Goal: Transaction & Acquisition: Purchase product/service

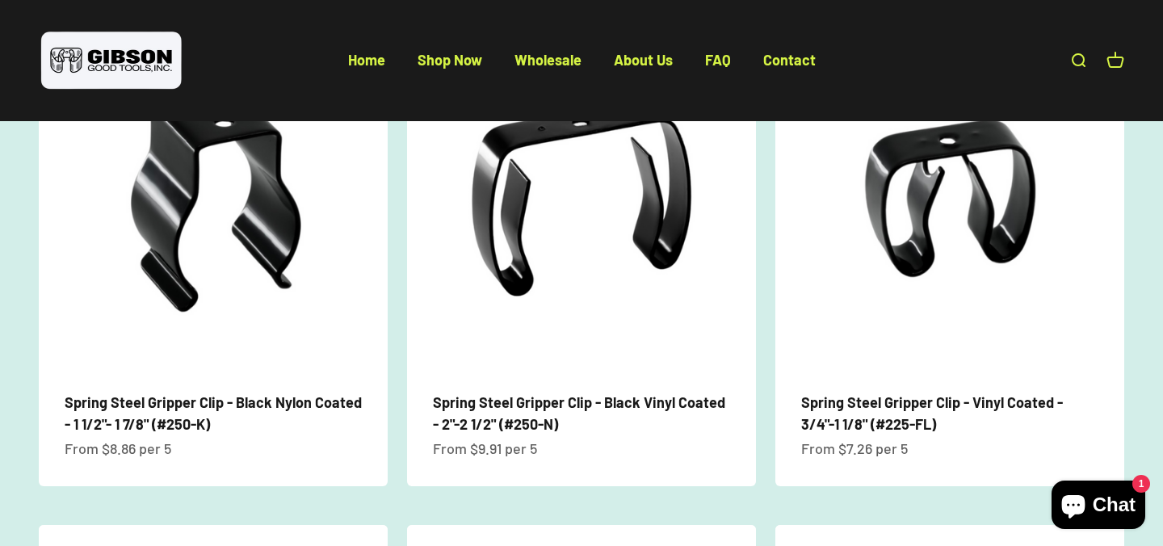
scroll to position [754, 0]
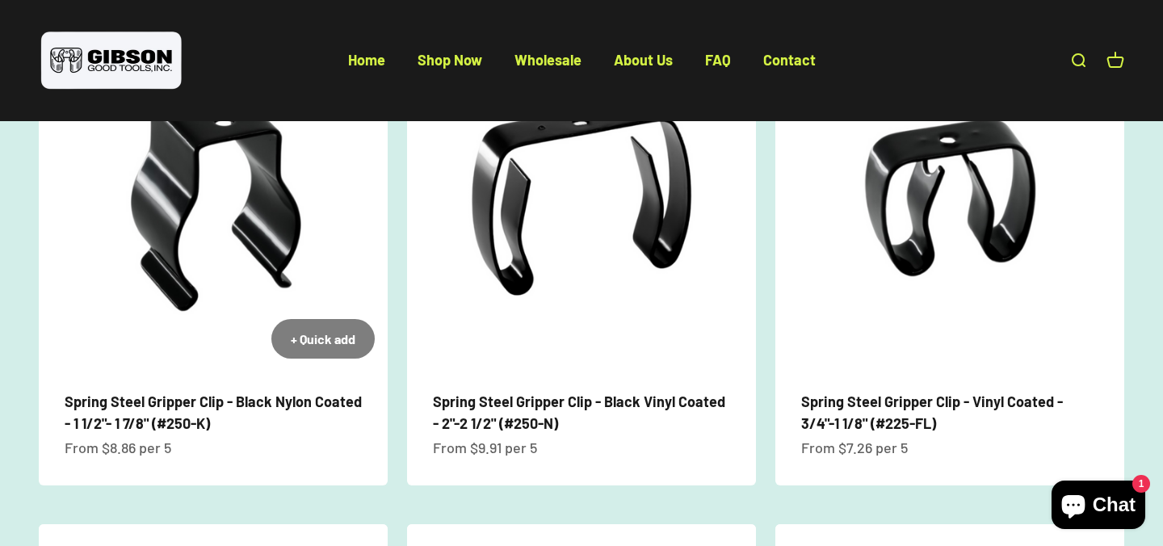
click at [218, 405] on link "Spring Steel Gripper Clip - Black Nylon Coated - 1 1/2"- 1 7/8" (#250-K)" at bounding box center [213, 413] width 297 height 40
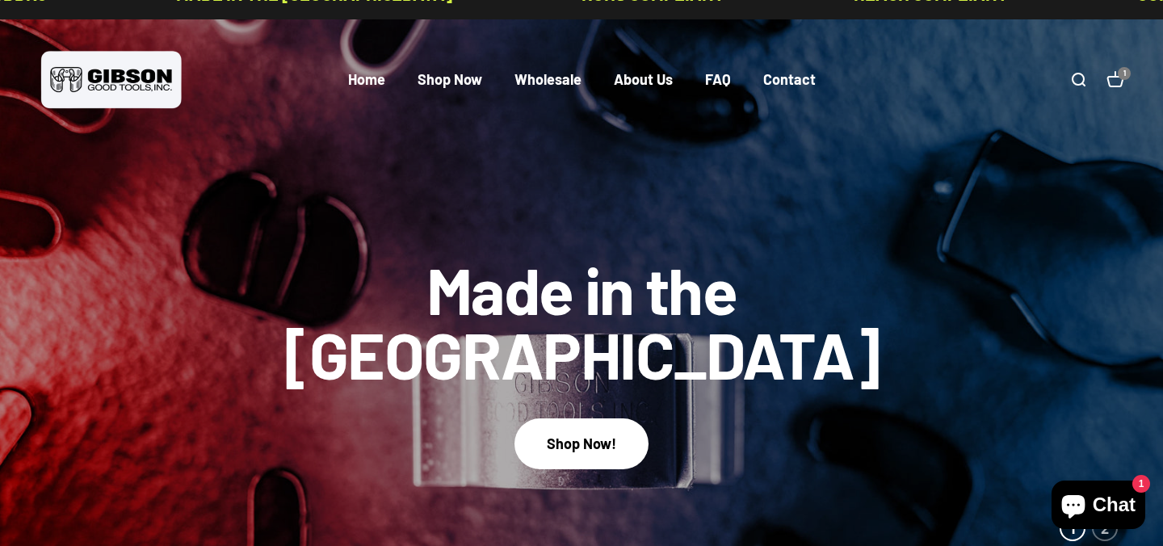
scroll to position [0, 0]
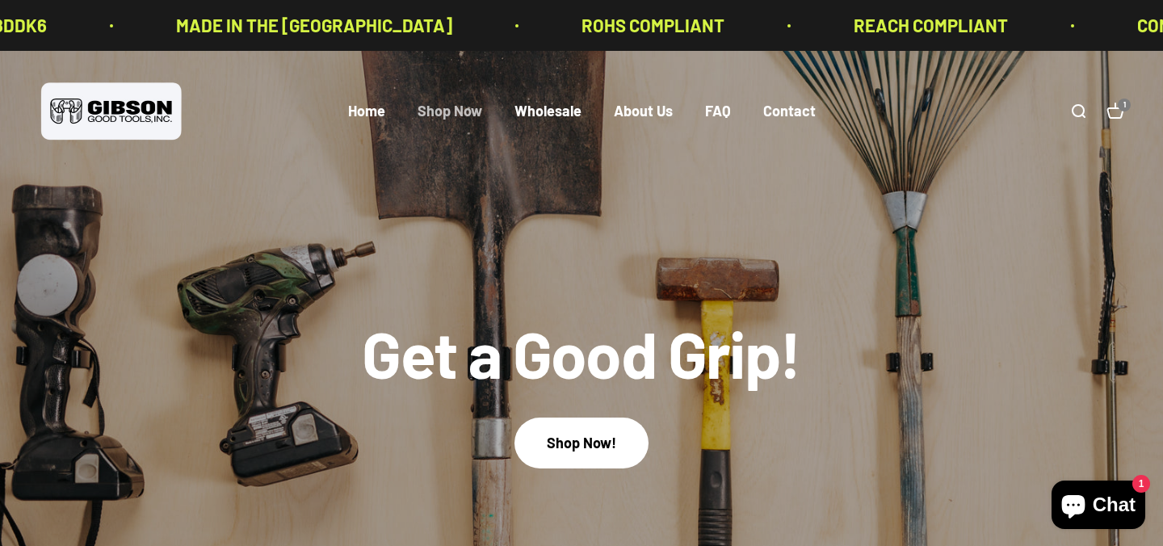
click at [452, 112] on link "Shop Now" at bounding box center [450, 112] width 65 height 18
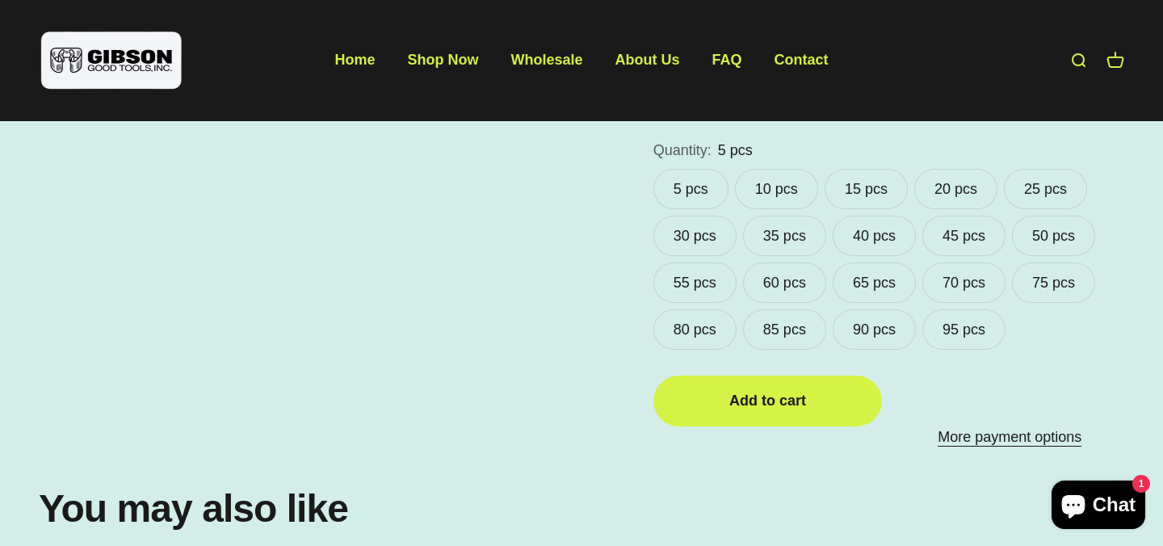
scroll to position [842, 0]
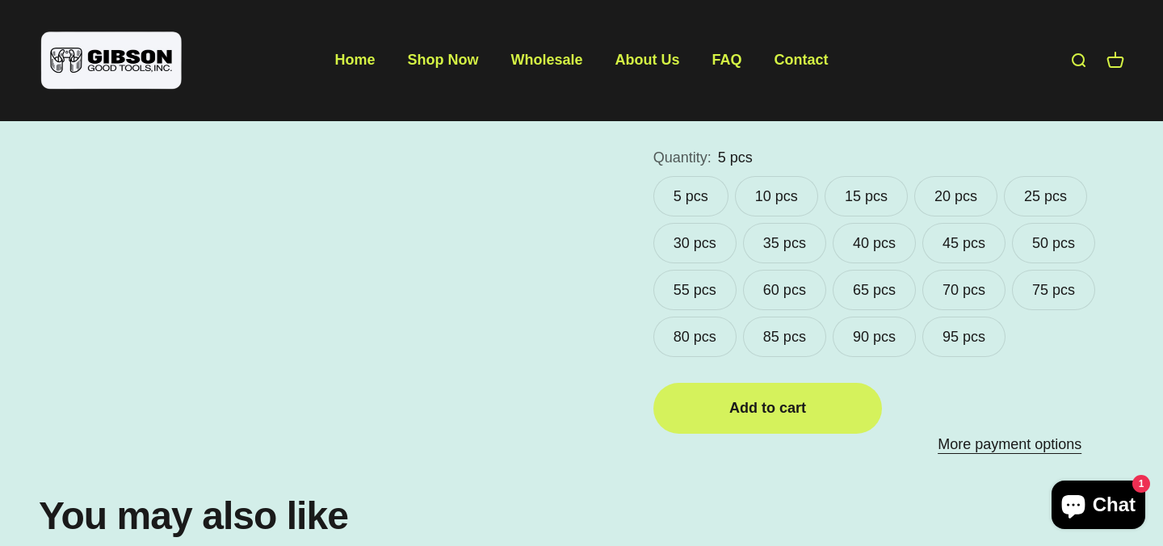
click at [753, 397] on div "Add to cart" at bounding box center [768, 408] width 165 height 23
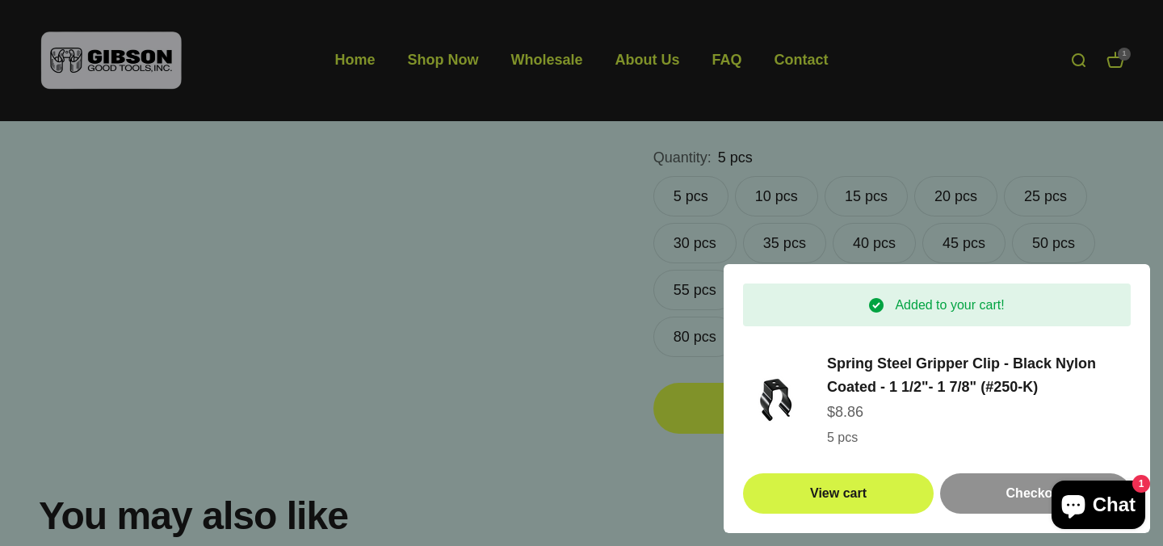
click at [992, 486] on div "Checkout" at bounding box center [1036, 493] width 152 height 21
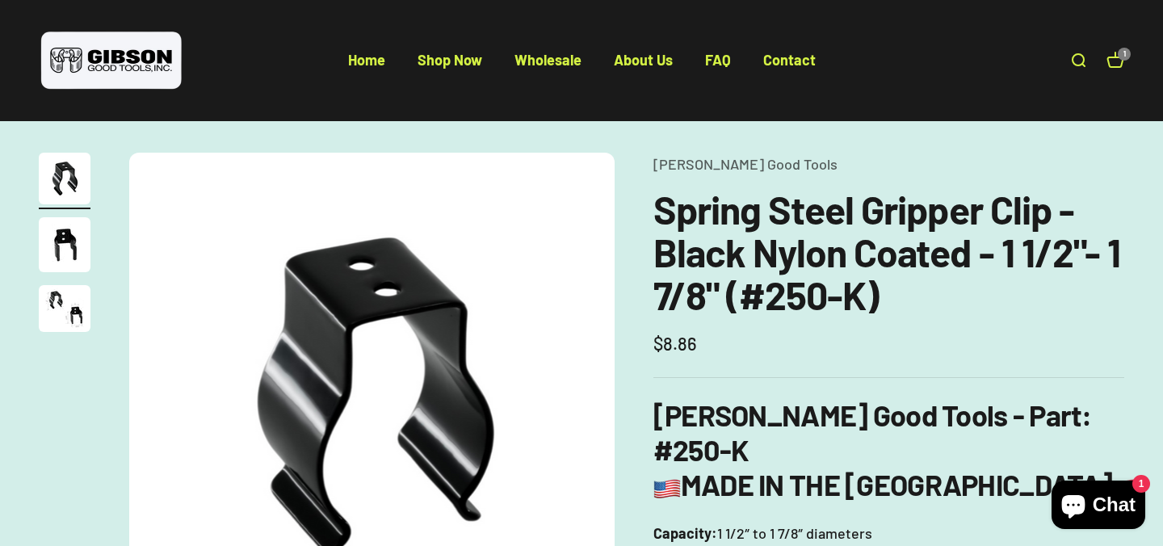
scroll to position [32, 0]
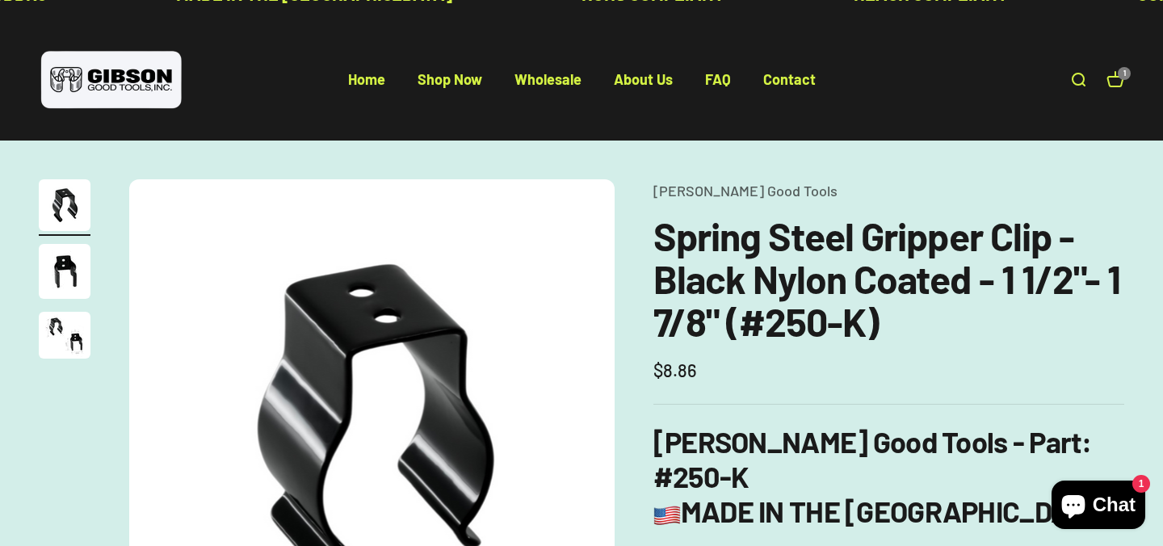
click at [450, 88] on li "Shop Now" at bounding box center [450, 80] width 65 height 23
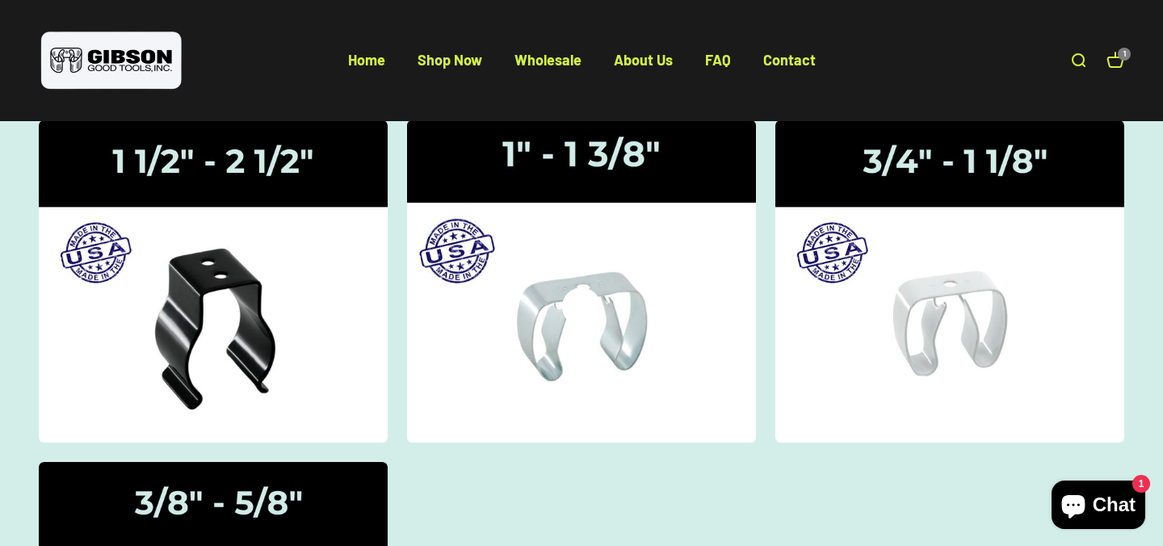
scroll to position [192, 0]
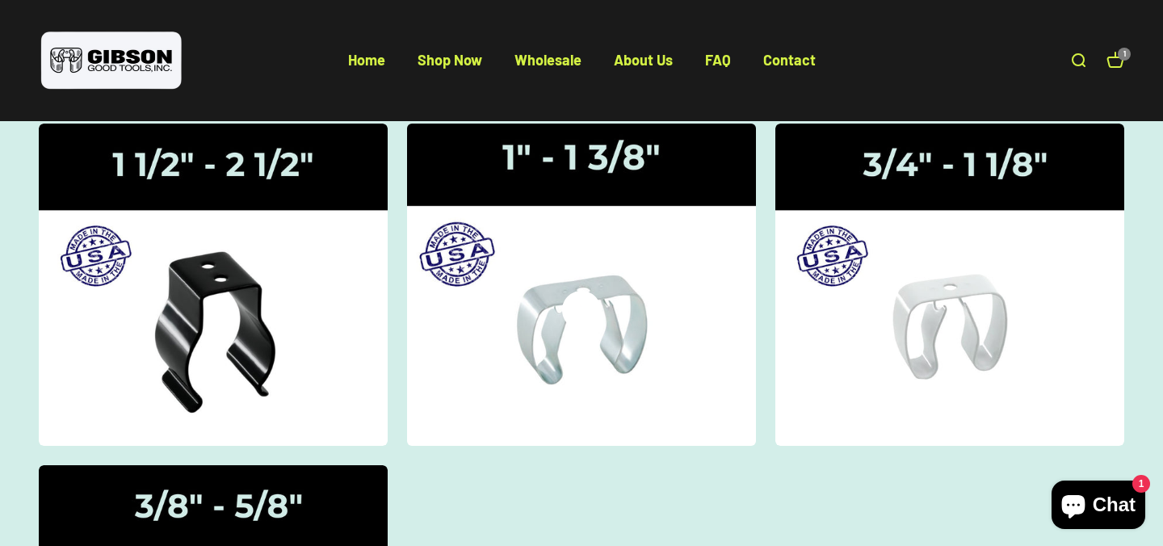
click at [634, 258] on img at bounding box center [582, 285] width 370 height 342
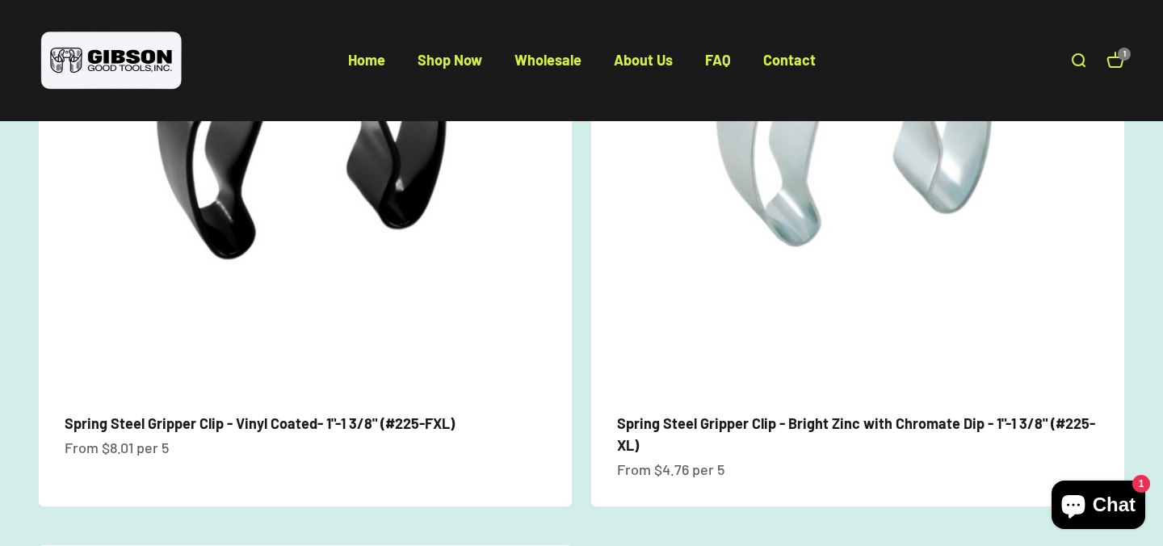
scroll to position [353, 0]
